Goal: Contribute content: Add original content to the website for others to see

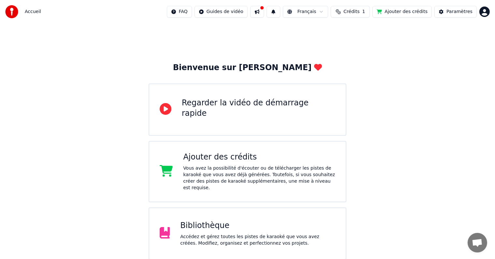
click at [223, 224] on div "Bibliothèque" at bounding box center [257, 225] width 155 height 10
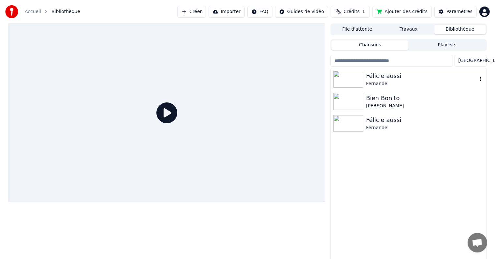
click at [347, 76] on img at bounding box center [348, 79] width 30 height 17
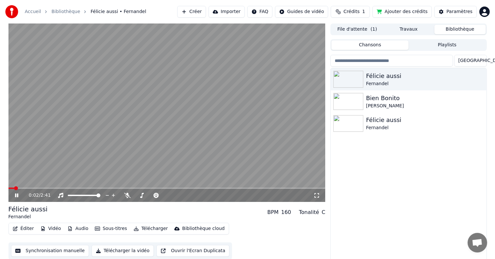
click at [28, 229] on button "Éditer" at bounding box center [23, 228] width 26 height 9
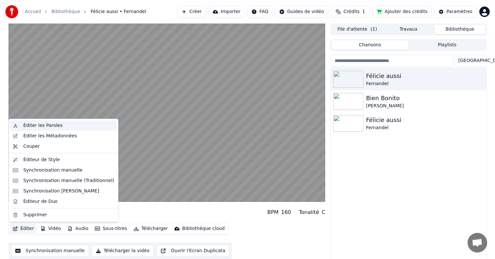
click at [51, 124] on div "Éditer les Paroles" at bounding box center [42, 125] width 39 height 7
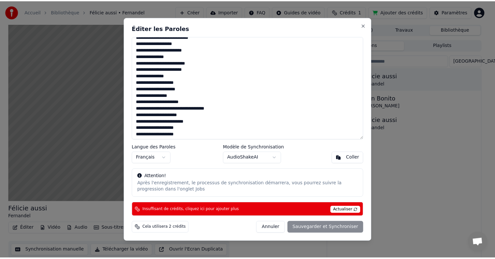
scroll to position [274, 0]
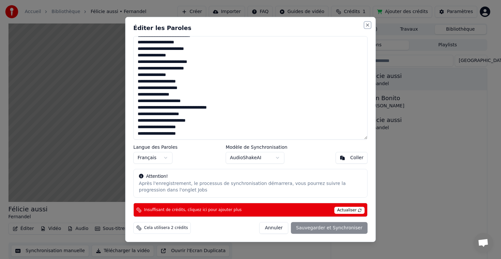
click at [369, 23] on button "Close" at bounding box center [367, 24] width 5 height 5
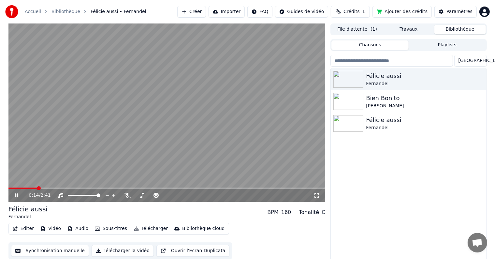
click at [277, 188] on span at bounding box center [166, 187] width 317 height 1
click at [270, 188] on span at bounding box center [138, 187] width 261 height 1
click at [256, 188] on span at bounding box center [142, 187] width 268 height 1
click at [316, 197] on icon at bounding box center [317, 195] width 7 height 5
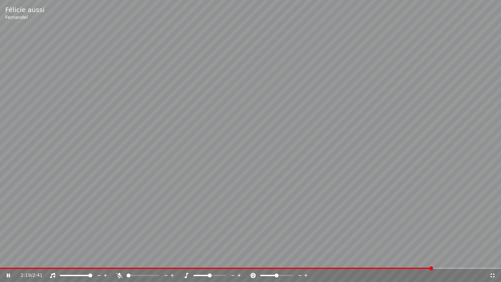
click at [10, 259] on icon at bounding box center [12, 275] width 15 height 5
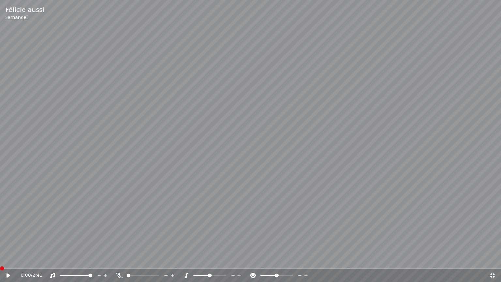
click at [0, 259] on span at bounding box center [0, 267] width 0 height 1
click at [8, 259] on icon at bounding box center [9, 275] width 4 height 5
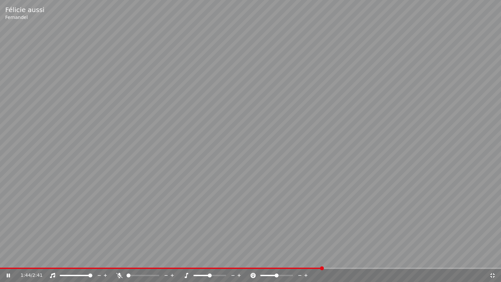
click at [321, 259] on span at bounding box center [161, 267] width 322 height 1
click at [285, 155] on video at bounding box center [250, 141] width 501 height 282
click at [494, 259] on icon at bounding box center [492, 275] width 7 height 5
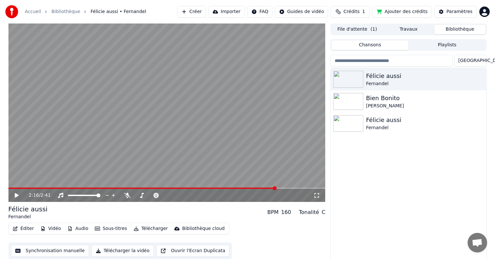
click at [59, 248] on button "Synchronisation manuelle" at bounding box center [50, 251] width 78 height 12
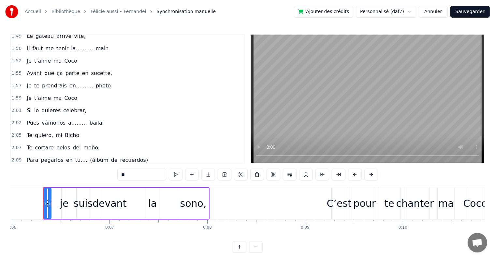
scroll to position [531, 0]
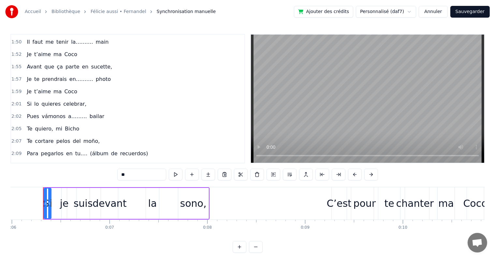
click at [56, 162] on span "cumpleaños" at bounding box center [56, 165] width 33 height 7
type input "**********"
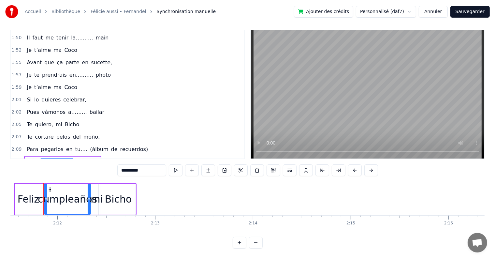
scroll to position [0, 12713]
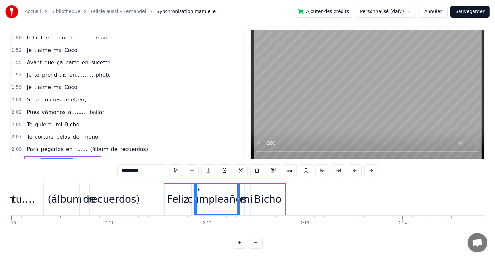
click at [89, 156] on div "Feliz cumpleaños mi Bicho" at bounding box center [62, 162] width 77 height 12
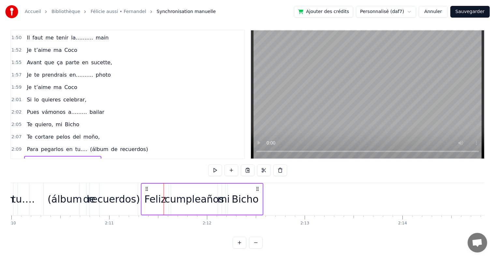
drag, startPoint x: 170, startPoint y: 182, endPoint x: 147, endPoint y: 182, distance: 22.5
click at [147, 186] on icon at bounding box center [146, 188] width 5 height 5
click at [223, 194] on div "mi" at bounding box center [224, 199] width 12 height 15
click at [243, 194] on div "Bicho" at bounding box center [245, 199] width 27 height 15
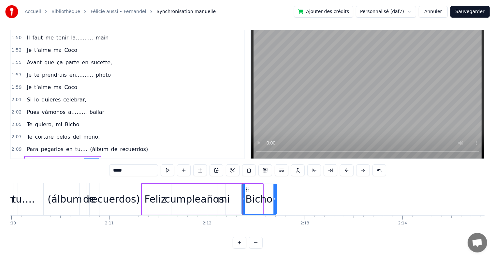
drag, startPoint x: 233, startPoint y: 183, endPoint x: 246, endPoint y: 188, distance: 14.5
click at [246, 188] on div "Bicho" at bounding box center [259, 199] width 34 height 30
click at [225, 194] on div "mi" at bounding box center [224, 199] width 12 height 15
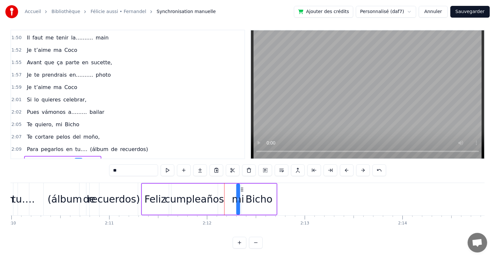
drag, startPoint x: 227, startPoint y: 183, endPoint x: 241, endPoint y: 183, distance: 14.3
click at [241, 187] on icon at bounding box center [242, 189] width 5 height 5
drag, startPoint x: 237, startPoint y: 193, endPoint x: 232, endPoint y: 193, distance: 4.9
click at [237, 193] on div "mi" at bounding box center [237, 199] width 0 height 30
click at [158, 192] on div "Feliz" at bounding box center [155, 199] width 22 height 15
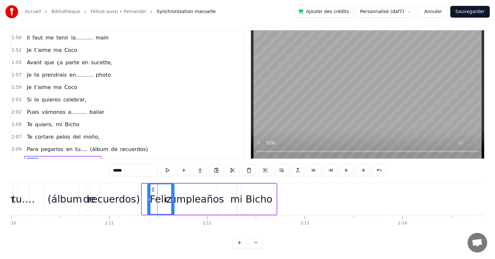
drag, startPoint x: 147, startPoint y: 183, endPoint x: 153, endPoint y: 183, distance: 5.5
click at [153, 187] on icon at bounding box center [152, 189] width 5 height 5
click at [185, 193] on div "cumpleaños" at bounding box center [194, 199] width 59 height 15
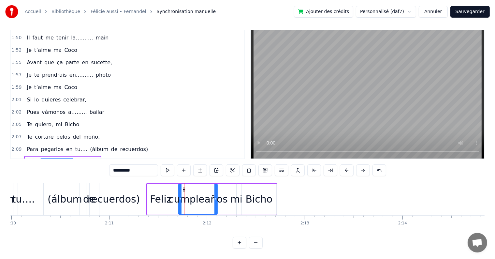
drag, startPoint x: 173, startPoint y: 193, endPoint x: 181, endPoint y: 192, distance: 7.6
click at [181, 197] on icon at bounding box center [180, 199] width 3 height 5
click at [164, 192] on div "Feliz" at bounding box center [161, 199] width 22 height 15
type input "*****"
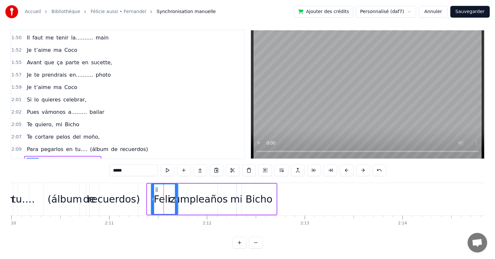
drag, startPoint x: 153, startPoint y: 181, endPoint x: 156, endPoint y: 181, distance: 3.9
click at [156, 187] on icon at bounding box center [156, 189] width 5 height 5
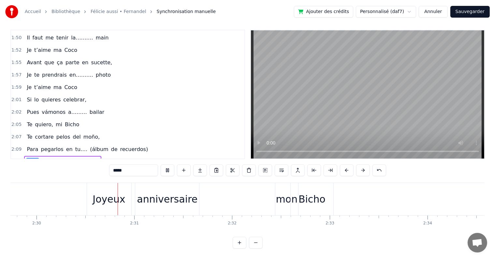
scroll to position [0, 14644]
click at [294, 196] on div "Bicho" at bounding box center [311, 199] width 43 height 32
type input "*****"
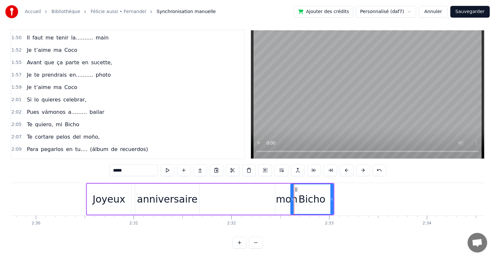
click at [67, 168] on div "Joyeux anniversaire mon Bicho" at bounding box center [68, 174] width 89 height 12
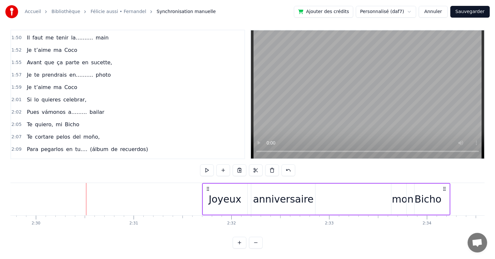
drag, startPoint x: 92, startPoint y: 184, endPoint x: 208, endPoint y: 191, distance: 116.3
click at [208, 191] on div "Joyeux anniversaire mon Bicho" at bounding box center [326, 199] width 248 height 32
click at [393, 196] on div "mon" at bounding box center [403, 199] width 22 height 15
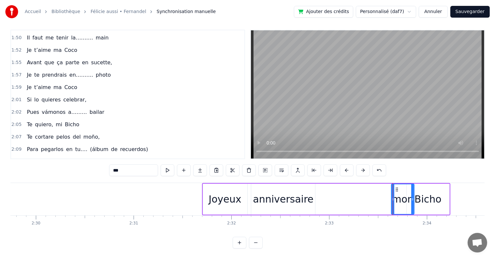
click at [425, 197] on div "Bicho" at bounding box center [428, 199] width 27 height 15
click at [399, 196] on div "mon" at bounding box center [403, 199] width 22 height 15
drag, startPoint x: 396, startPoint y: 184, endPoint x: 392, endPoint y: 184, distance: 3.9
click at [392, 187] on icon at bounding box center [393, 189] width 5 height 5
click at [302, 193] on div "anniversaire" at bounding box center [283, 199] width 61 height 15
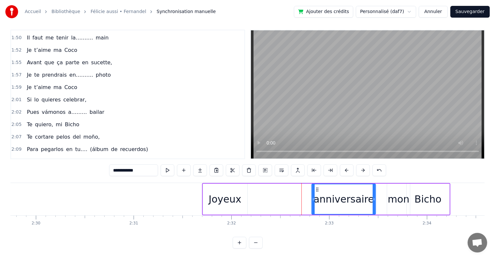
drag, startPoint x: 257, startPoint y: 182, endPoint x: 317, endPoint y: 182, distance: 60.3
click at [317, 187] on icon at bounding box center [317, 189] width 5 height 5
click at [230, 196] on div "Joyeux" at bounding box center [225, 199] width 33 height 15
type input "******"
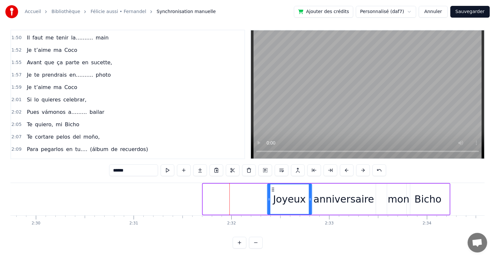
drag, startPoint x: 208, startPoint y: 183, endPoint x: 273, endPoint y: 182, distance: 64.2
click at [273, 187] on icon at bounding box center [272, 189] width 5 height 5
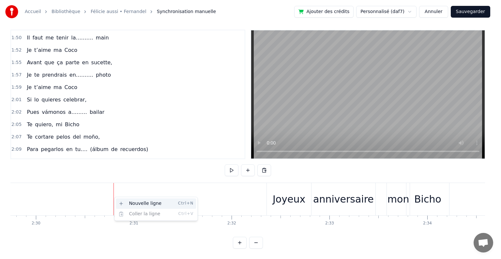
click at [131, 204] on div "Nouvelle ligne Ctrl+N" at bounding box center [156, 203] width 80 height 10
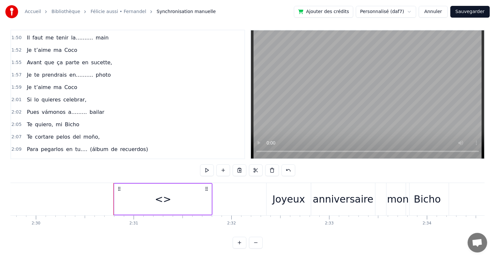
click at [29, 170] on span "<>" at bounding box center [31, 173] width 10 height 7
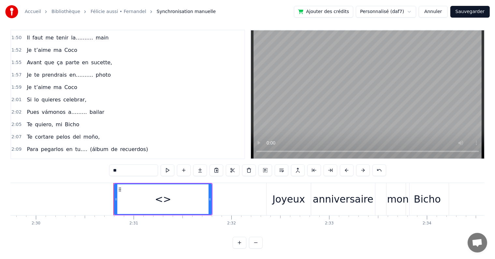
scroll to position [543, 0]
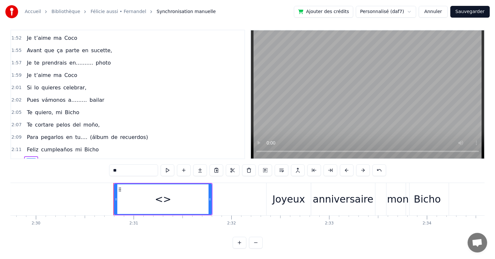
click at [28, 158] on span "<>" at bounding box center [31, 161] width 10 height 7
click at [163, 194] on div "<>" at bounding box center [163, 199] width 16 height 15
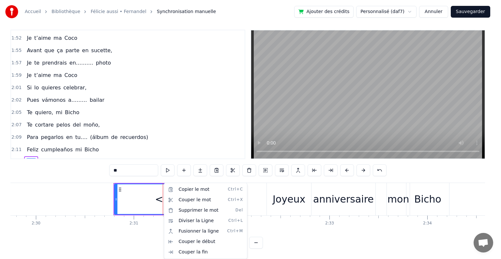
click at [249, 163] on html "Accueil Bibliothèque Félicie aussi • [PERSON_NAME] manuelle Ajouter des crédits…" at bounding box center [250, 127] width 501 height 263
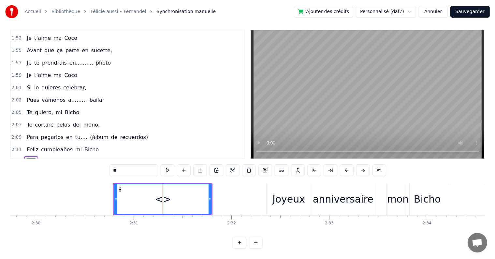
click at [249, 164] on button at bounding box center [249, 170] width 14 height 12
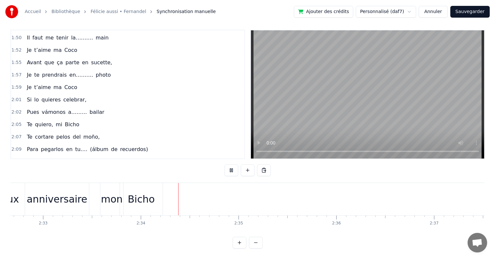
scroll to position [0, 15016]
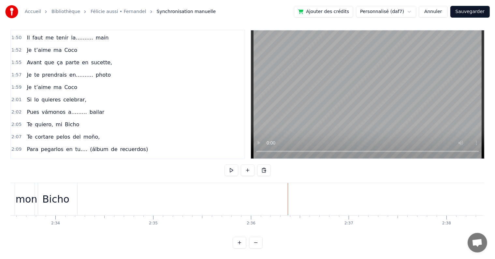
click at [61, 194] on div "Bicho" at bounding box center [55, 199] width 27 height 15
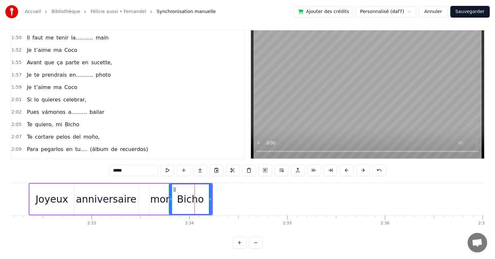
scroll to position [0, 14837]
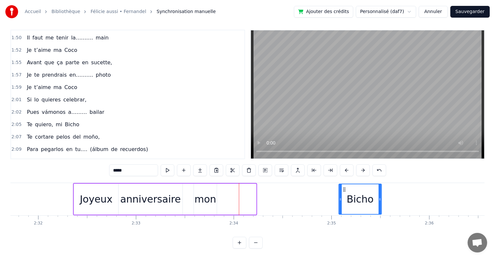
drag, startPoint x: 219, startPoint y: 185, endPoint x: 345, endPoint y: 194, distance: 125.8
click at [345, 194] on div "Bicho" at bounding box center [360, 199] width 42 height 30
click at [201, 192] on div "mon" at bounding box center [206, 199] width 22 height 15
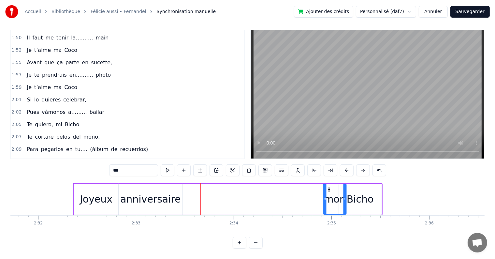
drag, startPoint x: 199, startPoint y: 183, endPoint x: 329, endPoint y: 196, distance: 130.4
click at [329, 196] on div "mon" at bounding box center [335, 199] width 22 height 30
click at [156, 196] on div "anniversaire" at bounding box center [150, 199] width 61 height 15
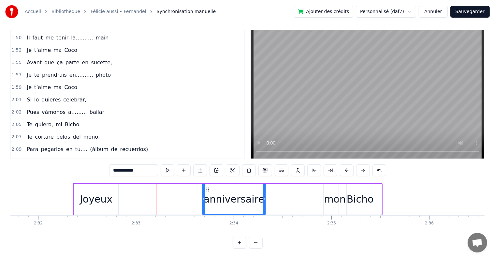
drag, startPoint x: 124, startPoint y: 183, endPoint x: 207, endPoint y: 185, distance: 83.5
click at [207, 187] on icon at bounding box center [207, 189] width 5 height 5
drag, startPoint x: 264, startPoint y: 193, endPoint x: 248, endPoint y: 192, distance: 15.7
click at [248, 197] on icon at bounding box center [248, 199] width 3 height 5
click at [87, 194] on div "Joyeux" at bounding box center [96, 199] width 33 height 15
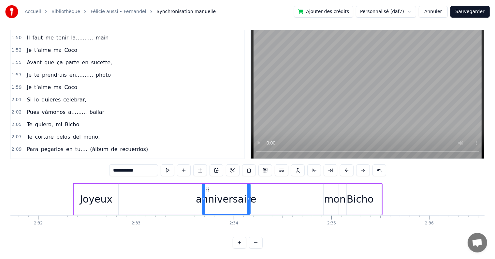
type input "******"
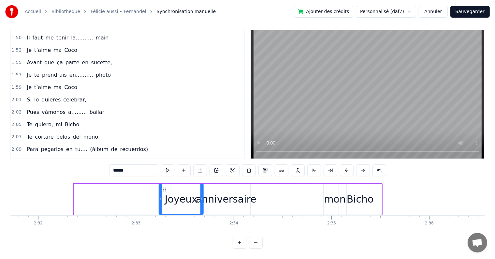
drag, startPoint x: 80, startPoint y: 183, endPoint x: 164, endPoint y: 176, distance: 85.0
click at [164, 176] on div "0:06 Si je suis devant la sono, 0:09 C’est pour te chanter ma Coco 0:11 Tu méri…" at bounding box center [247, 139] width 474 height 219
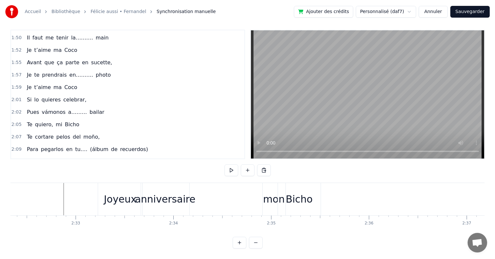
scroll to position [0, 14800]
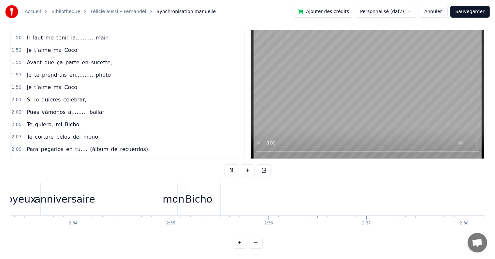
scroll to position [0, 15006]
click at [463, 12] on button "Sauvegarder" at bounding box center [470, 12] width 39 height 12
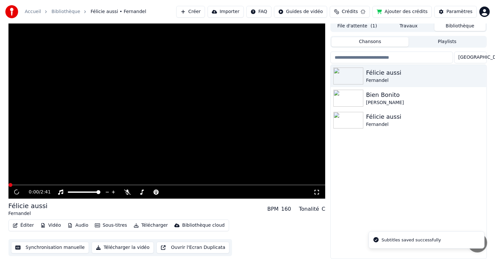
scroll to position [3, 0]
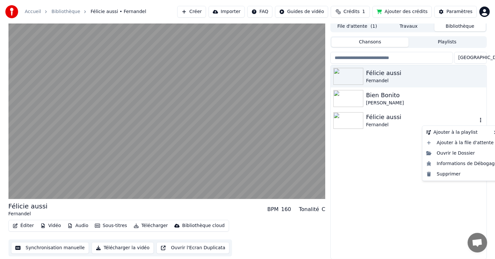
click at [480, 122] on icon "button" at bounding box center [481, 119] width 7 height 5
click at [449, 175] on div "Supprimer" at bounding box center [462, 174] width 77 height 10
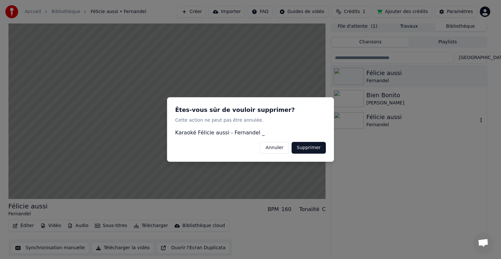
click at [313, 148] on button "Supprimer" at bounding box center [308, 148] width 34 height 12
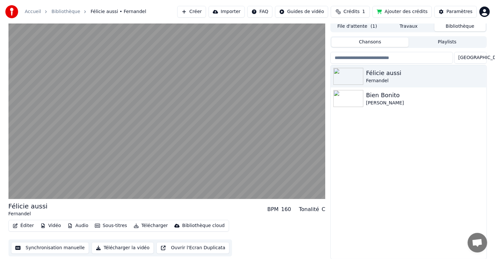
click at [373, 140] on div "Félicie aussi [PERSON_NAME] [PERSON_NAME]" at bounding box center [408, 162] width 155 height 194
click at [129, 247] on button "Télécharger la vidéo" at bounding box center [123, 248] width 62 height 12
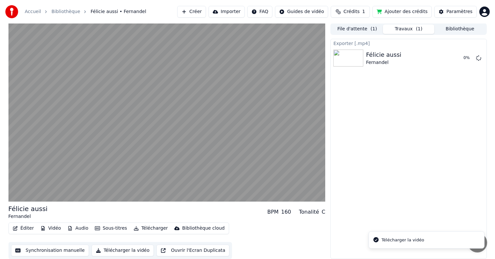
scroll to position [0, 0]
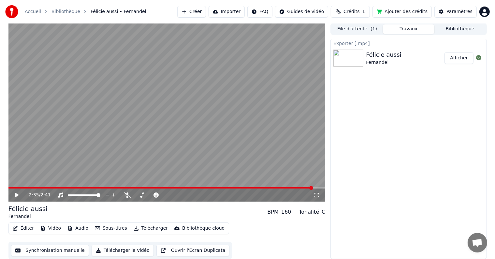
click at [462, 56] on button "Afficher" at bounding box center [459, 58] width 29 height 12
click at [364, 28] on button "File d'attente ( 1 )" at bounding box center [358, 28] width 52 height 9
click at [402, 27] on button "Travaux" at bounding box center [409, 28] width 52 height 9
click at [368, 53] on div "Félicie aussi" at bounding box center [383, 54] width 35 height 9
